Goal: Task Accomplishment & Management: Manage account settings

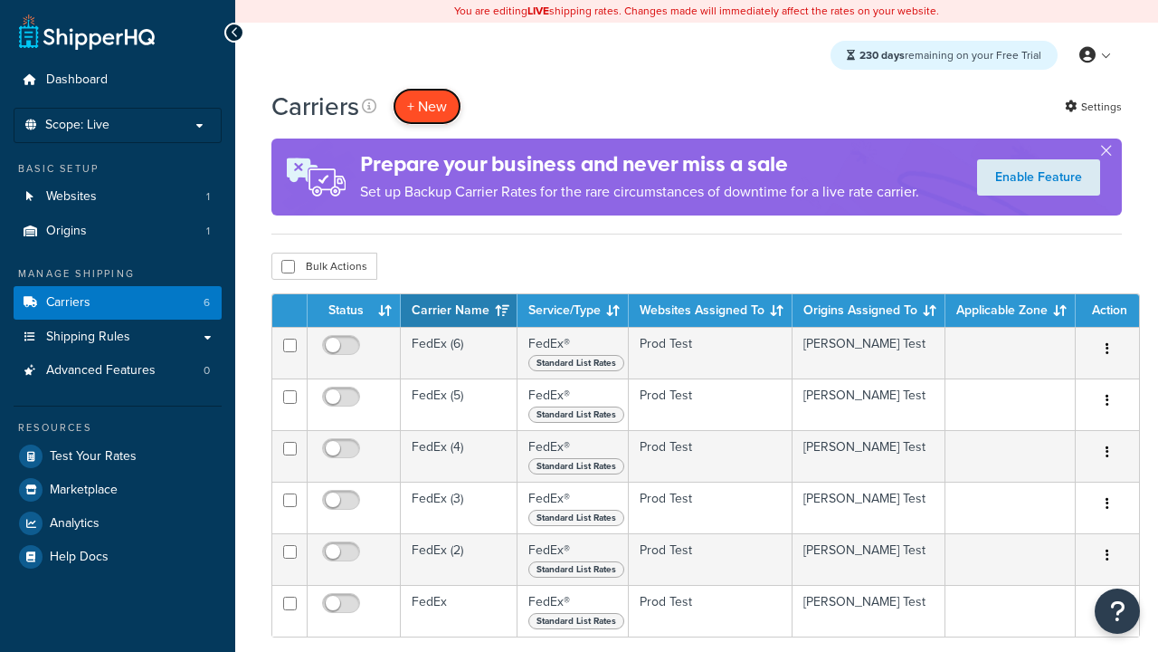
click at [427, 106] on button "+ New" at bounding box center [427, 106] width 69 height 37
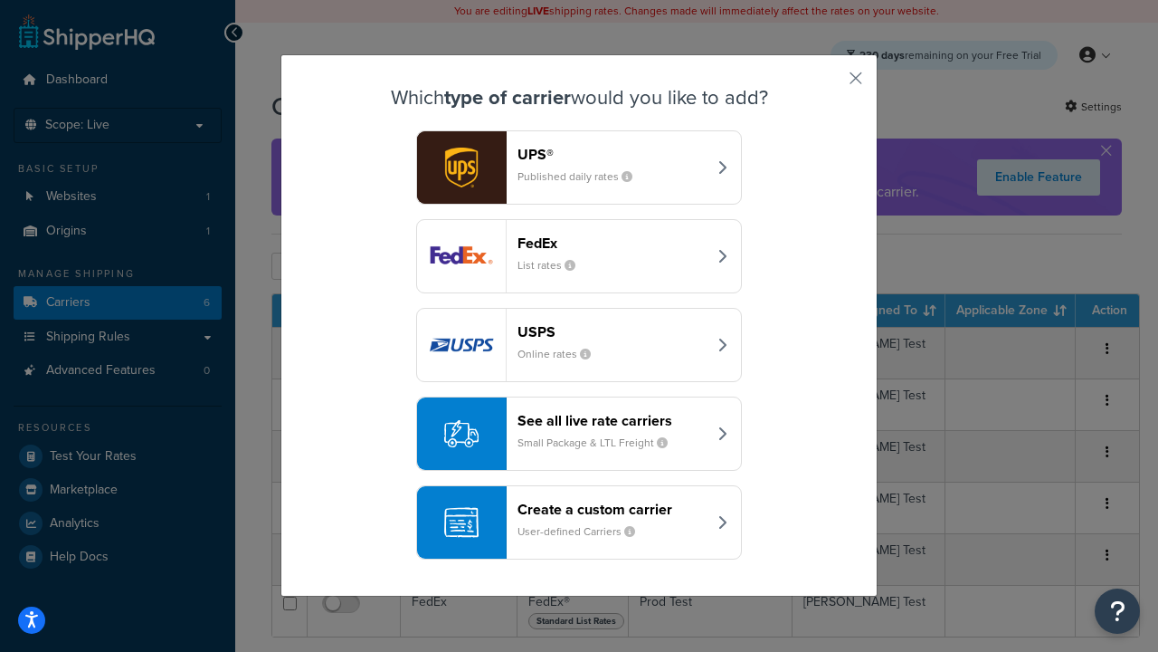
click at [579, 256] on div "FedEx List rates" at bounding box center [612, 255] width 189 height 43
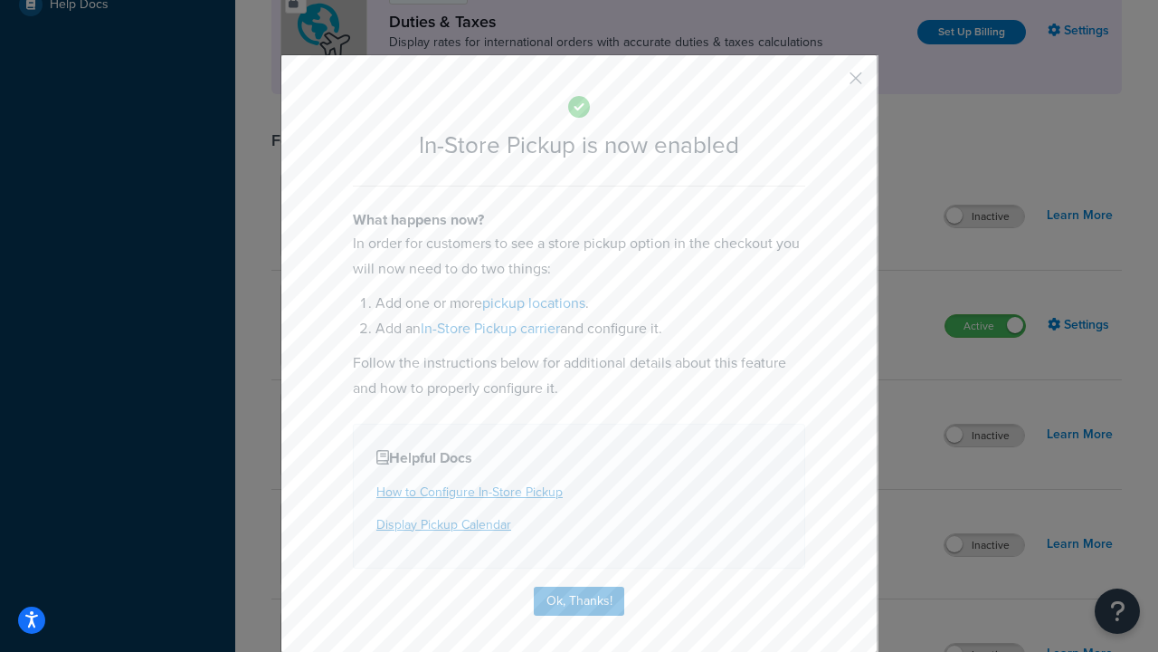
click at [829, 84] on button "button" at bounding box center [829, 84] width 5 height 5
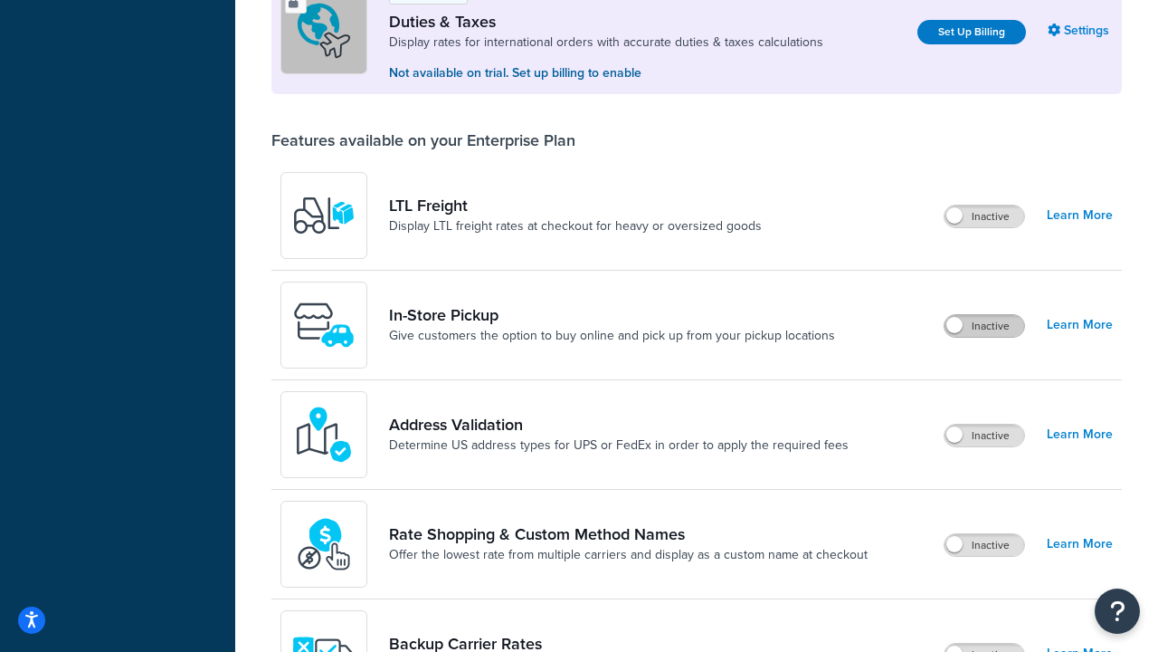
scroll to position [552, 0]
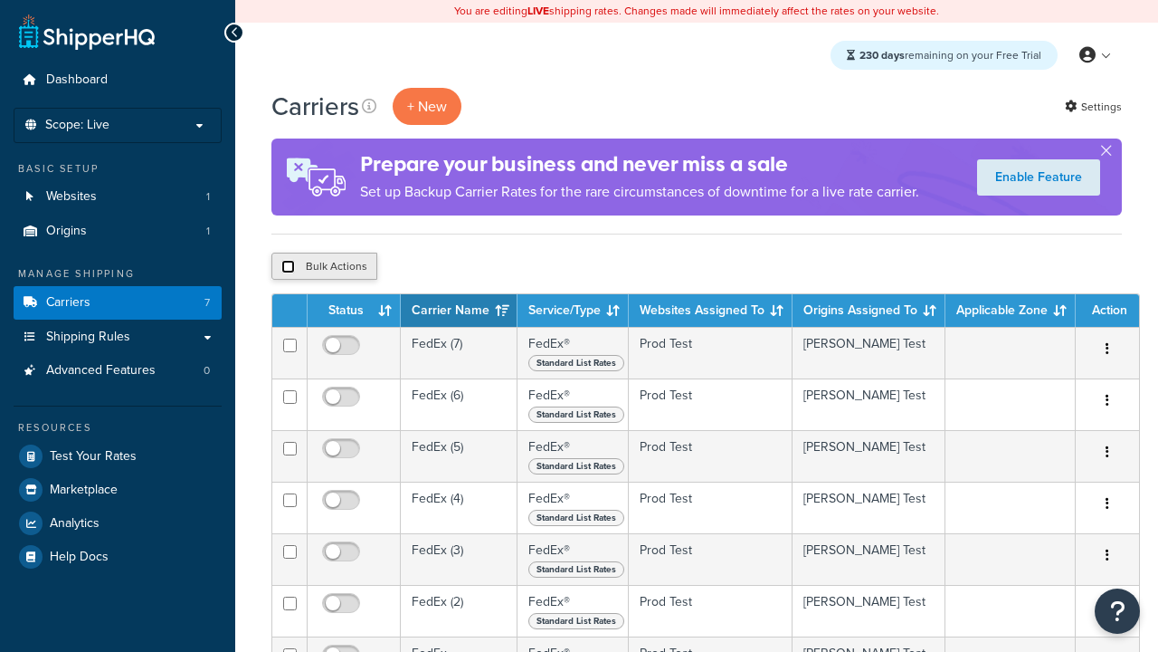
click at [288, 267] on input "checkbox" at bounding box center [288, 267] width 14 height 14
checkbox input "true"
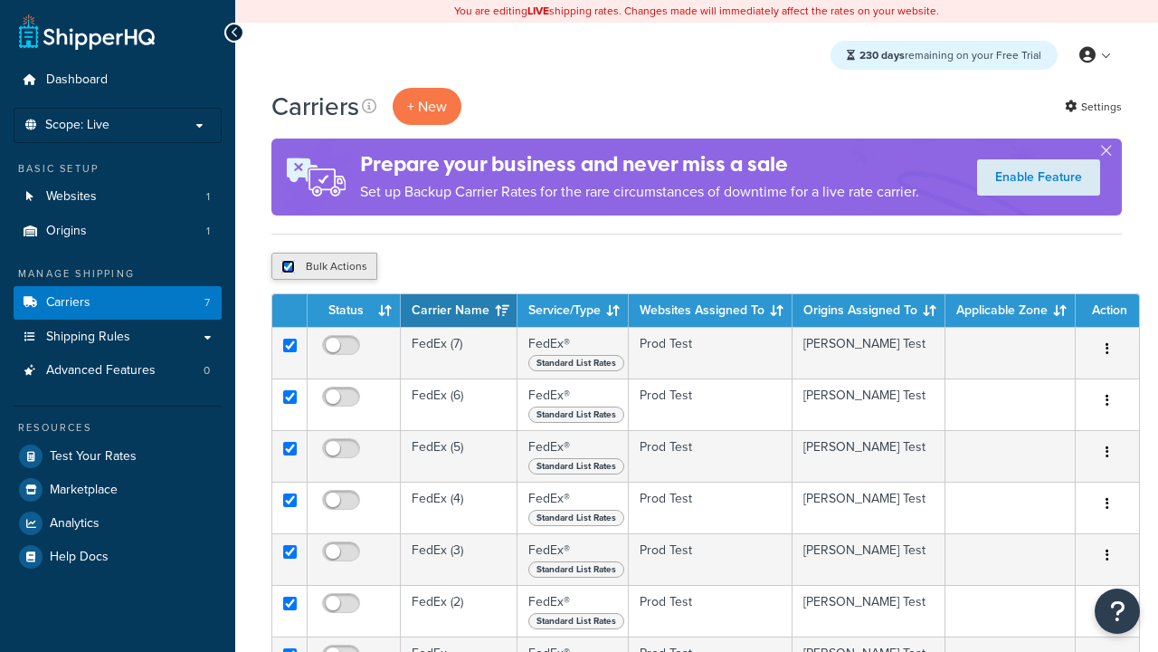
checkbox input "true"
click at [0, 0] on button "Delete" at bounding box center [0, 0] width 0 height 0
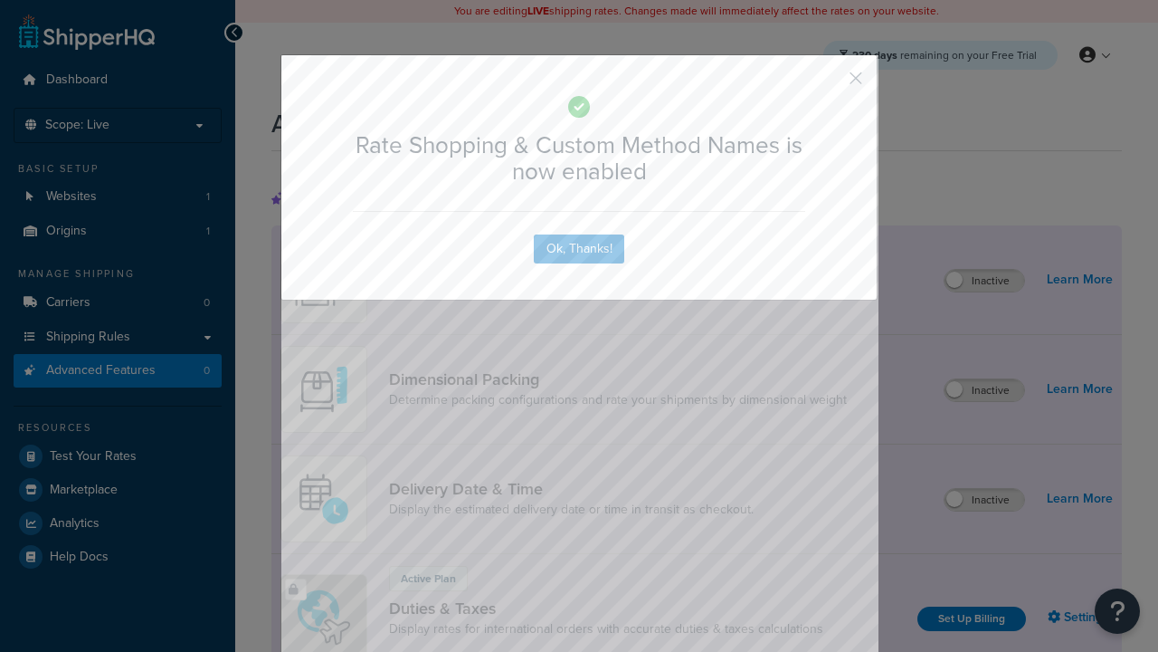
scroll to position [805, 0]
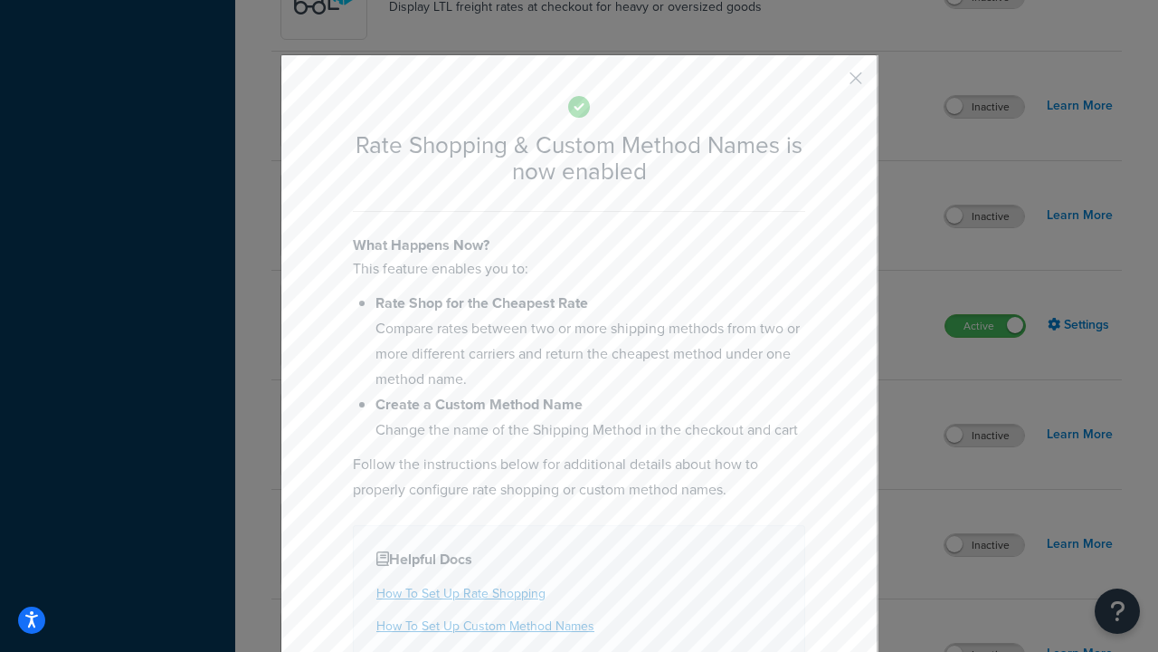
click at [829, 82] on button "button" at bounding box center [829, 84] width 5 height 5
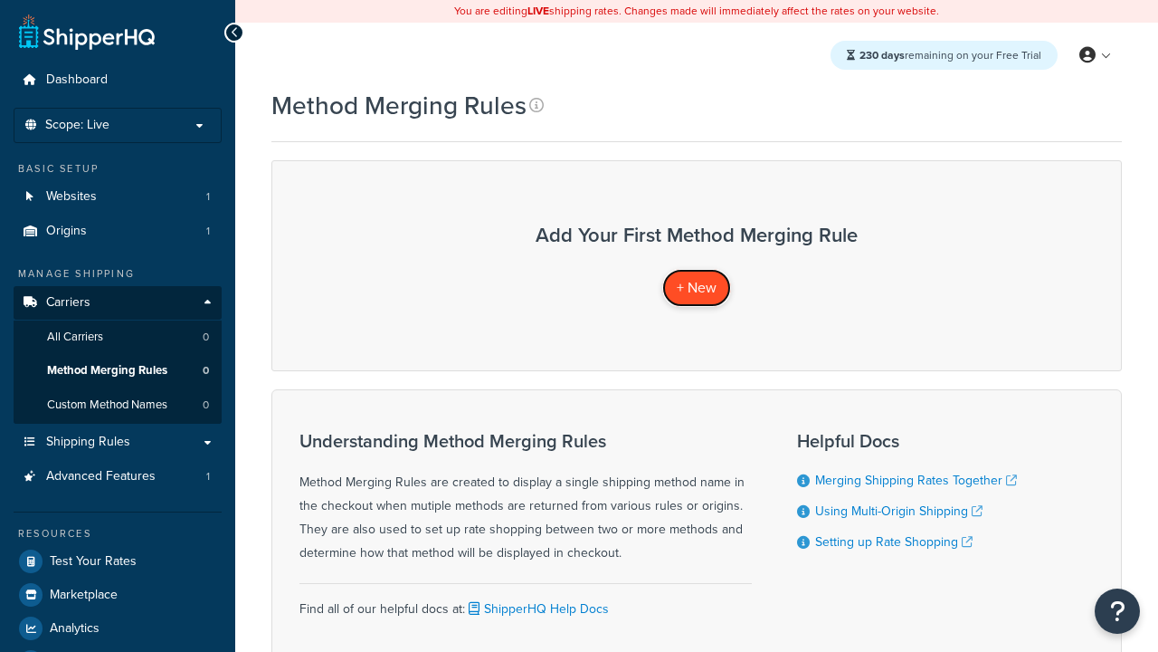
click at [697, 287] on span "+ New" at bounding box center [697, 287] width 40 height 21
